Goal: Information Seeking & Learning: Learn about a topic

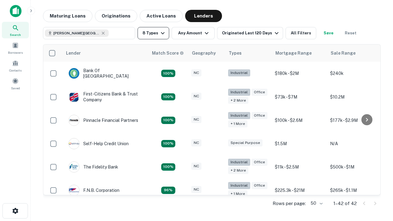
click at [153, 33] on button "8 Types" at bounding box center [154, 33] width 32 height 12
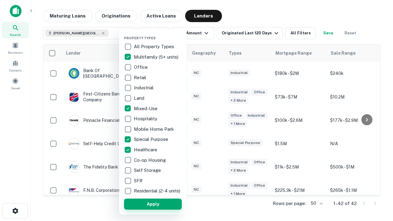
click at [153, 208] on button "Apply" at bounding box center [153, 204] width 58 height 11
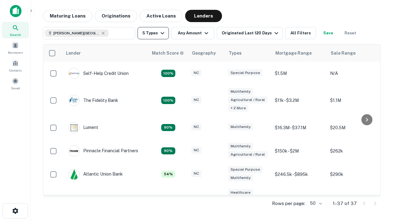
click at [153, 33] on button "5 Types" at bounding box center [153, 33] width 31 height 12
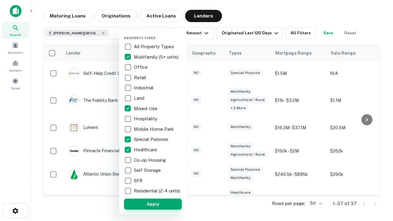
click at [163, 208] on button "Apply" at bounding box center [153, 204] width 58 height 11
